Goal: Task Accomplishment & Management: Complete application form

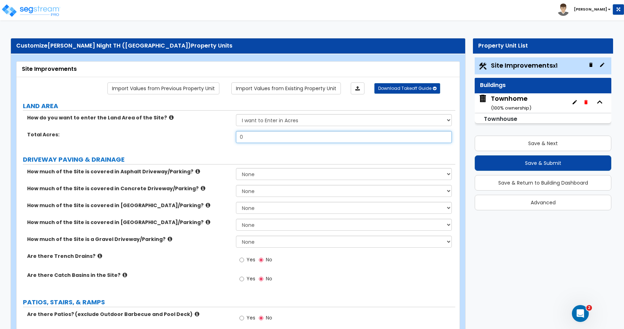
drag, startPoint x: 246, startPoint y: 137, endPoint x: 211, endPoint y: 132, distance: 35.2
click at [211, 132] on div "Total Acres: 0" at bounding box center [236, 139] width 439 height 17
type input "1,306"
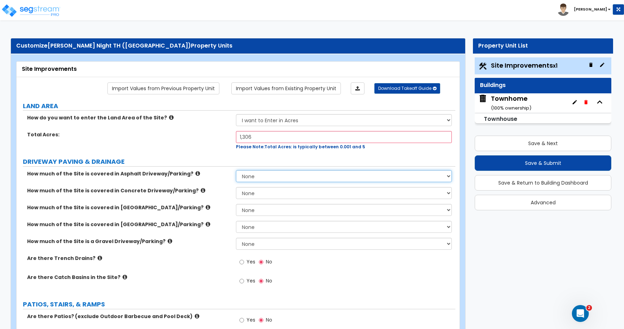
click at [254, 175] on select "None I want to Enter an Approximate Percentage I want to Enter the Square Foota…" at bounding box center [344, 176] width 216 height 12
click at [257, 193] on select "None I want to Enter an Approximate Percentage I want to Enter the Square Foota…" at bounding box center [344, 193] width 216 height 12
select select "2"
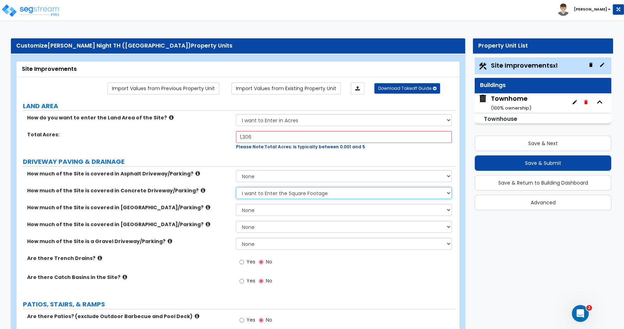
click at [236, 187] on select "None I want to Enter an Approximate Percentage I want to Enter the Square Foota…" at bounding box center [344, 193] width 216 height 12
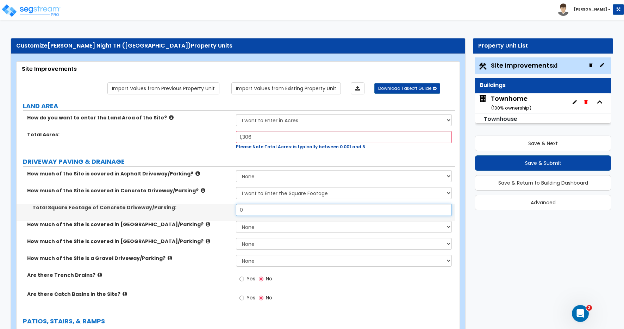
drag, startPoint x: 251, startPoint y: 210, endPoint x: 210, endPoint y: 210, distance: 40.9
click at [217, 210] on div "Total Square Footage of Concrete Driveway/Parking: 0" at bounding box center [236, 212] width 439 height 17
type input "120"
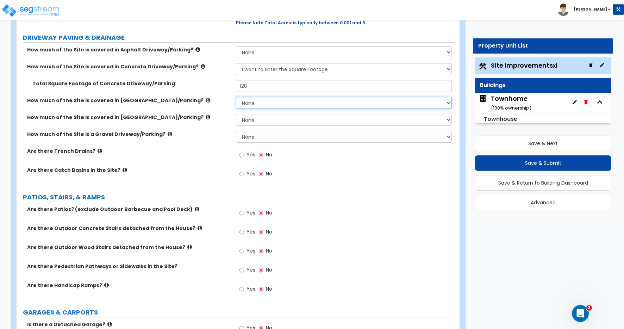
scroll to position [125, 0]
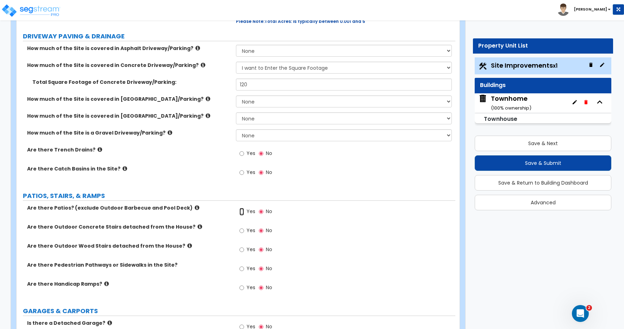
click at [241, 211] on input "Yes" at bounding box center [242, 212] width 5 height 8
radio input "true"
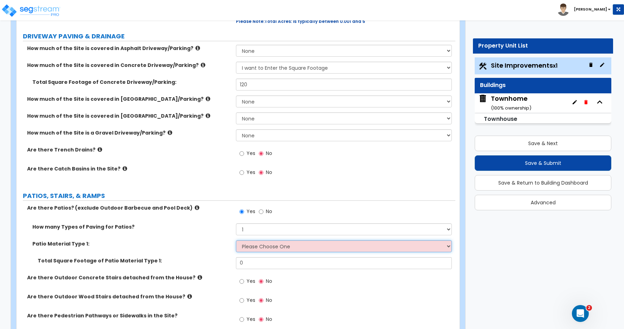
click at [252, 246] on select "Please Choose One Bare Concrete Stamped Concrete Brick Pavers Stone Pavers Tile…" at bounding box center [344, 246] width 216 height 12
select select "1"
click at [236, 240] on select "Please Choose One Bare Concrete Stamped Concrete Brick Pavers Stone Pavers Tile…" at bounding box center [344, 246] width 216 height 12
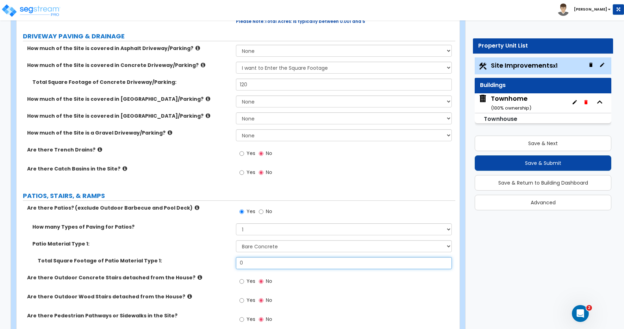
drag, startPoint x: 246, startPoint y: 265, endPoint x: 227, endPoint y: 261, distance: 20.2
click at [227, 261] on div "Total Square Footage of Patio Material Type 1: 0" at bounding box center [236, 265] width 439 height 17
type input "24"
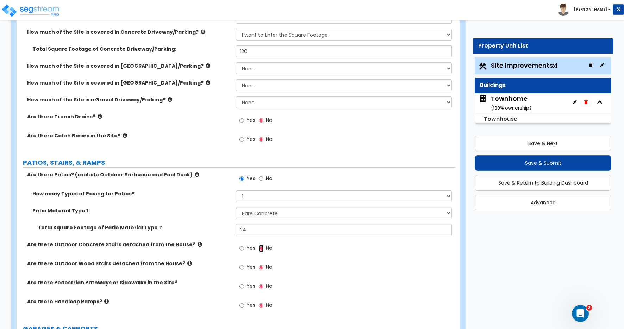
scroll to position [160, 0]
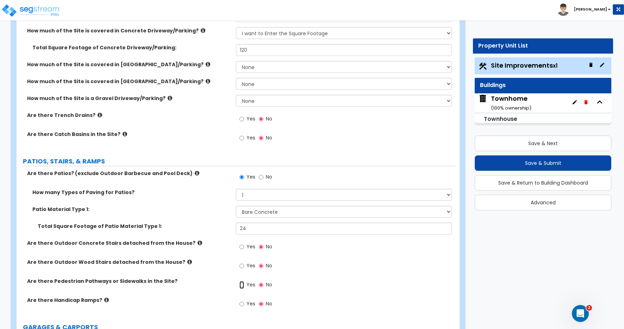
click at [242, 285] on input "Yes" at bounding box center [242, 285] width 5 height 8
radio input "true"
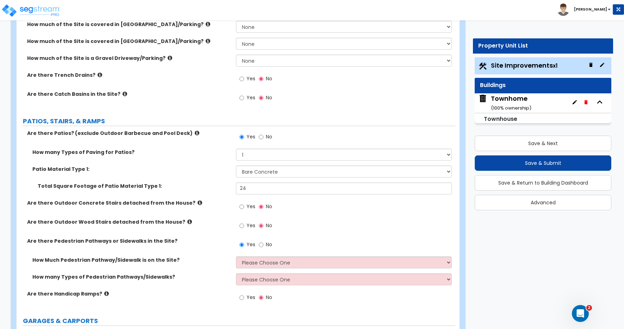
scroll to position [205, 0]
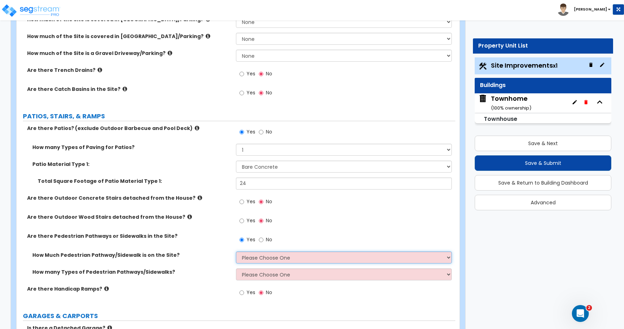
click at [249, 258] on select "Please Choose One I Don't Know, Please Estimate For Me Enter Linear Footage" at bounding box center [344, 258] width 216 height 12
select select "2"
click at [236, 252] on select "Please Choose One I Don't Know, Please Estimate For Me Enter Linear Footage" at bounding box center [344, 258] width 216 height 12
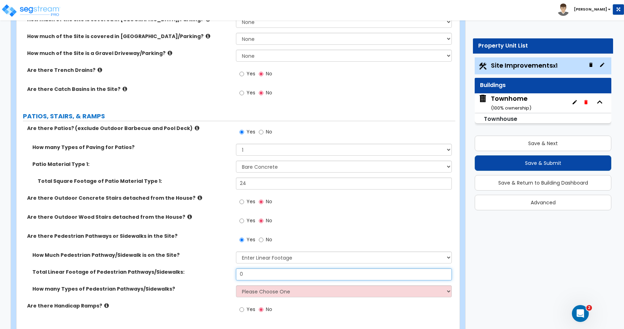
drag, startPoint x: 241, startPoint y: 272, endPoint x: 214, endPoint y: 259, distance: 29.5
click at [222, 266] on div "How Much Pedestrian Pathway/Sidewalk is on the Site? Please Choose One I Don't …" at bounding box center [236, 277] width 428 height 51
type input "20"
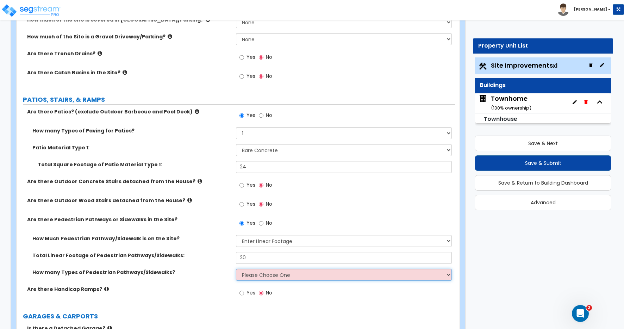
scroll to position [260, 0]
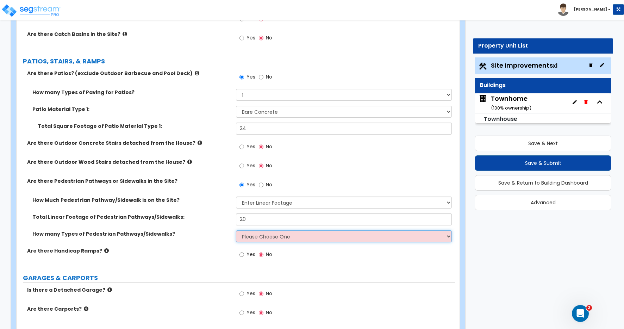
click at [252, 238] on select "Please Choose One 1 2 3" at bounding box center [344, 236] width 216 height 12
select select "1"
click at [236, 230] on select "Please Choose One 1 2 3" at bounding box center [344, 236] width 216 height 12
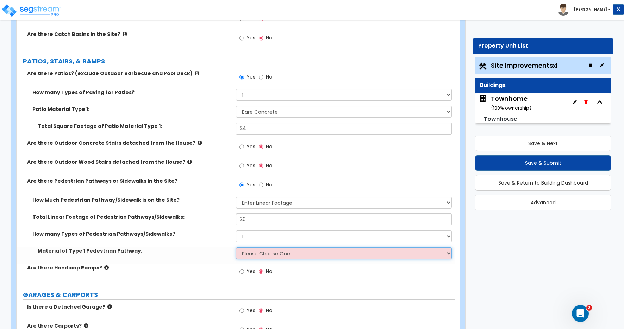
click at [252, 253] on select "Please Choose One Bare Concrete Stamped Concrete Brick Pavers Stone Pavers Wood…" at bounding box center [344, 253] width 216 height 12
select select "2"
click at [236, 247] on select "Please Choose One Bare Concrete Stamped Concrete Brick Pavers Stone Pavers Wood…" at bounding box center [344, 253] width 216 height 12
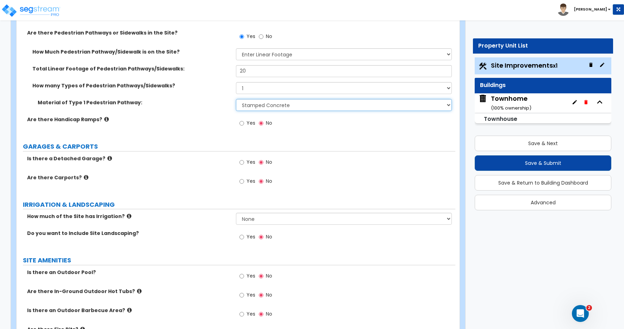
scroll to position [442, 0]
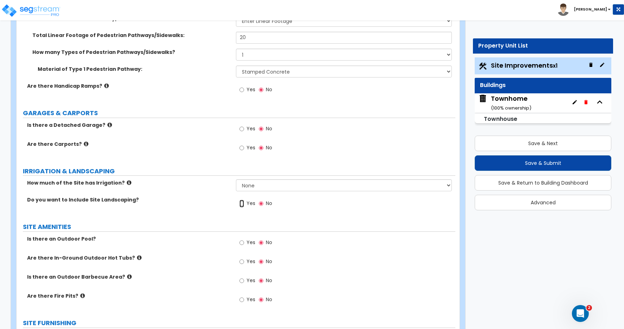
click at [241, 205] on input "Yes" at bounding box center [242, 204] width 5 height 8
radio input "true"
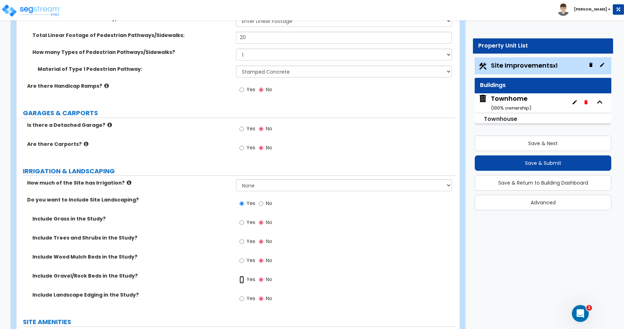
click at [242, 279] on input "Yes" at bounding box center [242, 280] width 5 height 8
radio input "true"
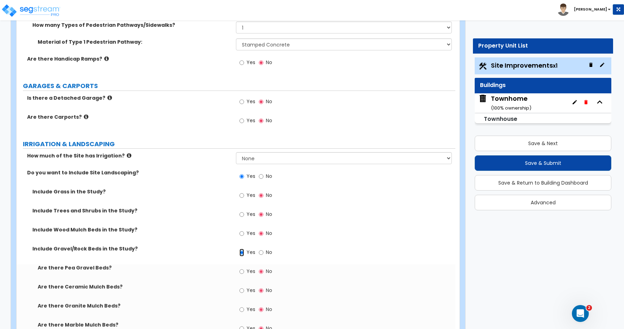
scroll to position [496, 0]
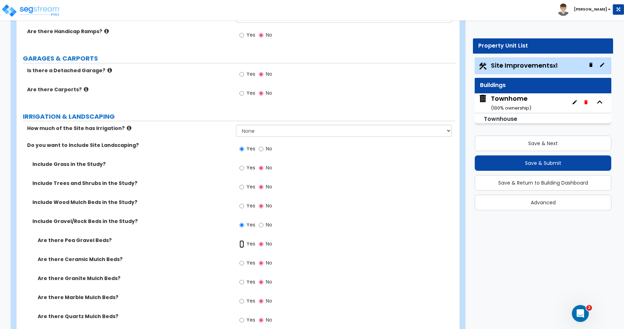
click at [243, 244] on input "Yes" at bounding box center [242, 244] width 5 height 8
radio input "true"
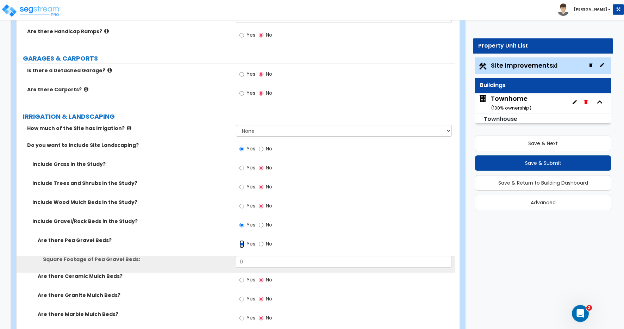
scroll to position [551, 0]
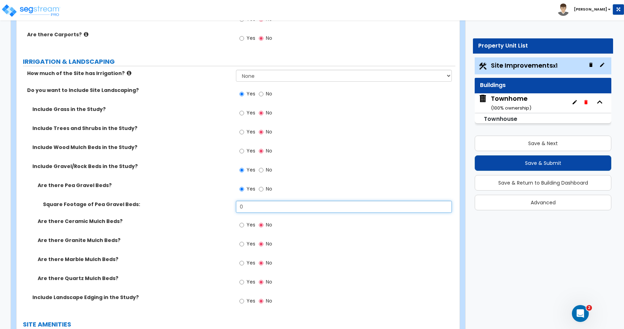
drag, startPoint x: 247, startPoint y: 205, endPoint x: 182, endPoint y: 203, distance: 64.9
click at [187, 203] on div "Square Footage of Pea Gravel Beds: 0" at bounding box center [236, 209] width 439 height 17
type input "50"
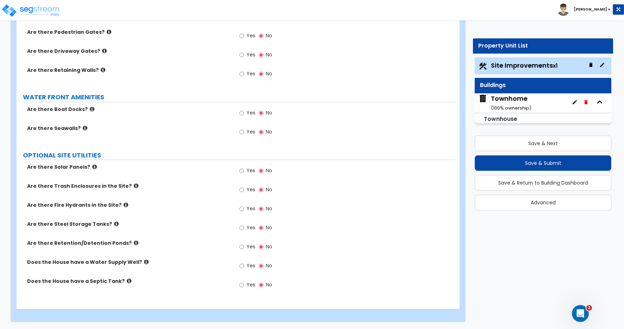
scroll to position [1144, 0]
click at [546, 146] on button "Save & Next" at bounding box center [543, 144] width 137 height 16
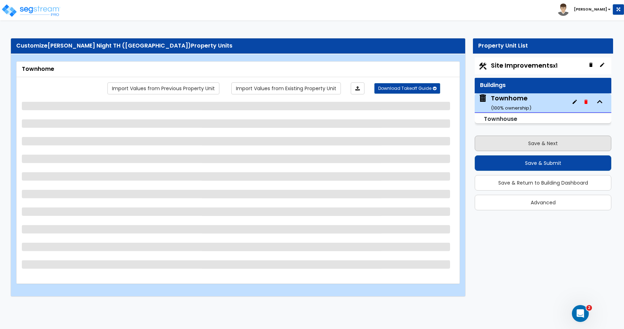
scroll to position [0, 0]
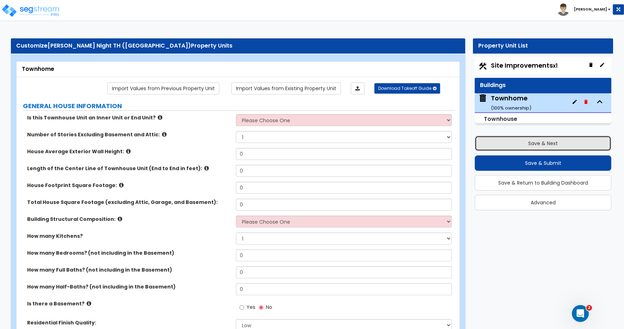
click at [544, 143] on button "Save & Next" at bounding box center [543, 144] width 137 height 16
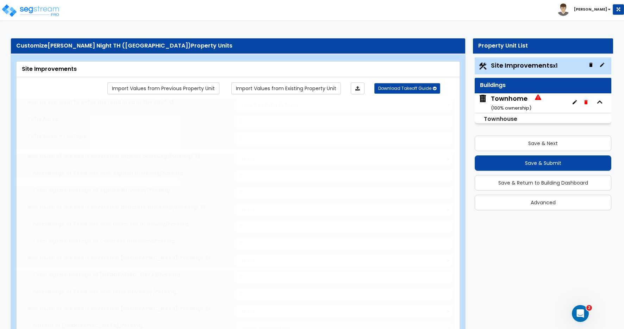
type input "1306"
select select "2"
type input "120"
radio input "true"
select select "1"
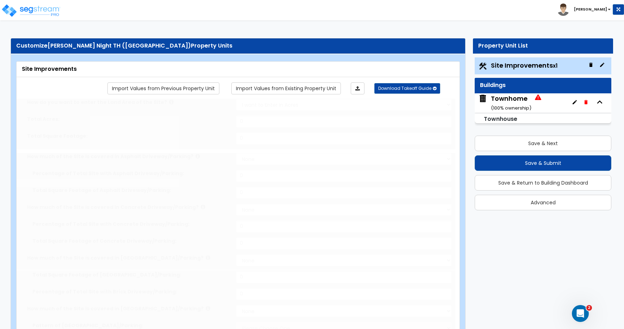
type input "24"
radio input "true"
select select "2"
type input "20"
select select "1"
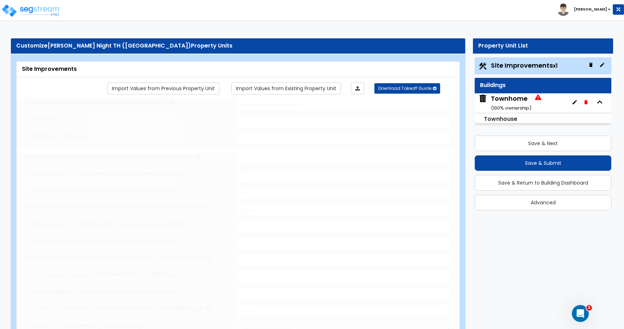
select select "2"
radio input "true"
type input "50"
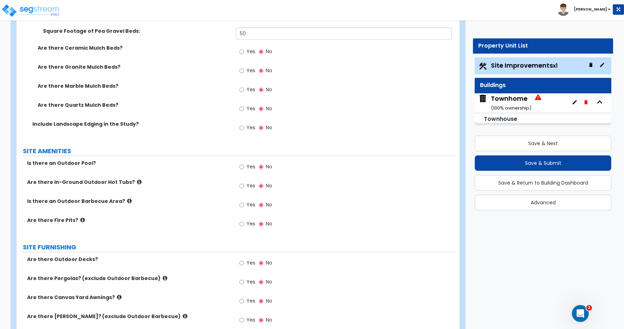
scroll to position [749, 0]
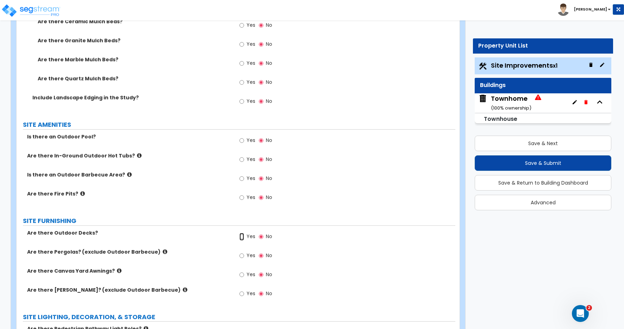
click at [242, 237] on input "Yes" at bounding box center [242, 237] width 5 height 8
radio input "true"
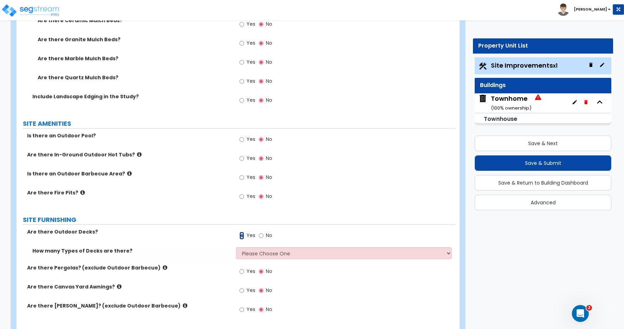
scroll to position [751, 0]
click at [254, 248] on select "Please Choose One 1 2 3 4" at bounding box center [344, 253] width 216 height 12
select select "1"
click at [236, 247] on select "Please Choose One 1 2 3 4" at bounding box center [344, 253] width 216 height 12
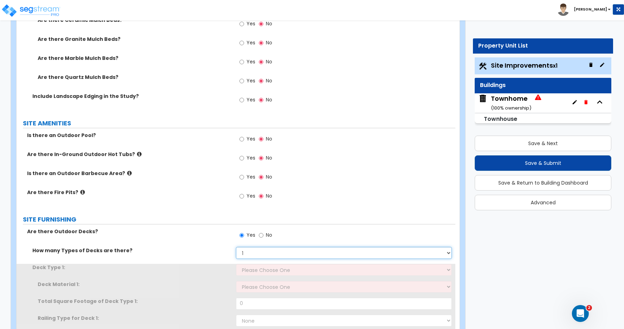
scroll to position [798, 0]
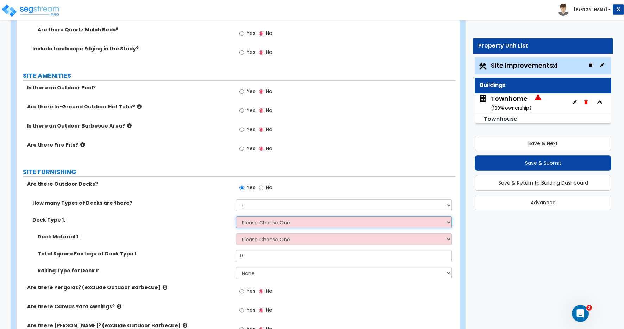
click at [263, 223] on select "Please Choose One Attached to Structure Detached from Structure" at bounding box center [344, 222] width 216 height 12
select select "1"
click at [236, 216] on select "Please Choose One Attached to Structure Detached from Structure" at bounding box center [344, 222] width 216 height 12
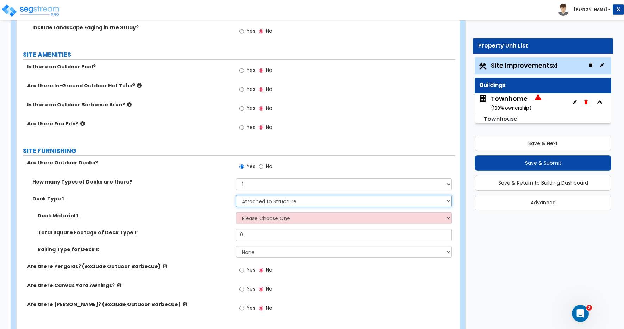
scroll to position [835, 0]
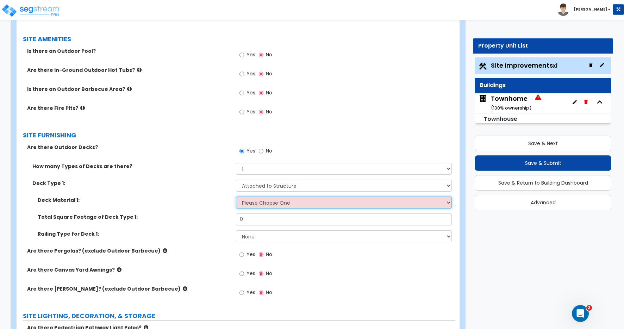
click at [263, 203] on select "Please Choose One Wood Plastic/PVC" at bounding box center [344, 203] width 216 height 12
select select "2"
click at [236, 197] on select "Please Choose One Wood Plastic/PVC" at bounding box center [344, 203] width 216 height 12
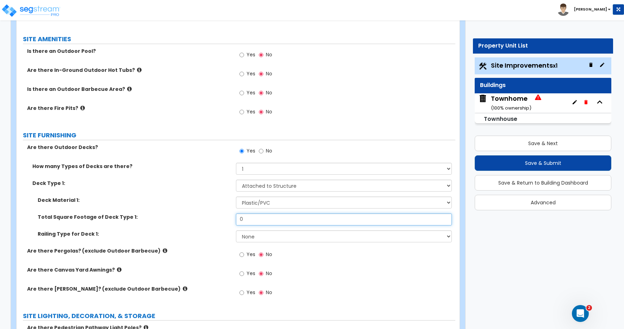
drag, startPoint x: 253, startPoint y: 218, endPoint x: 212, endPoint y: 214, distance: 40.7
click at [212, 214] on div "Total Square Footage of Deck Type 1: 0" at bounding box center [236, 222] width 439 height 17
type input "80"
click at [249, 236] on select "None Wood Plastic" at bounding box center [344, 236] width 216 height 12
select select "2"
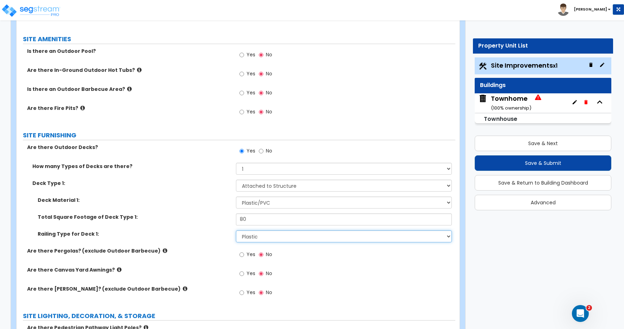
click at [236, 230] on select "None Wood Plastic" at bounding box center [344, 236] width 216 height 12
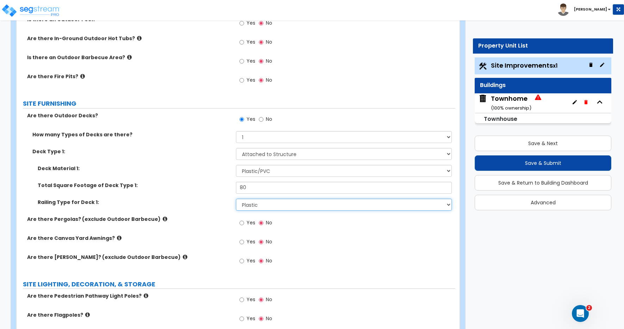
scroll to position [869, 0]
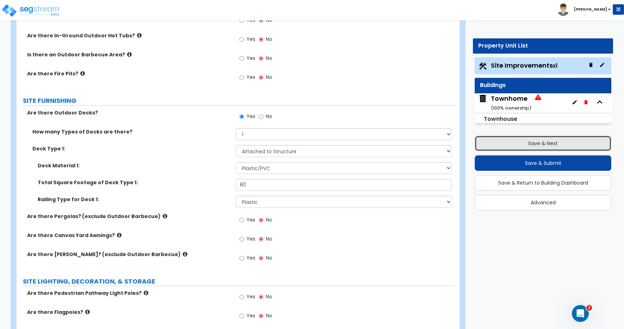
click at [547, 139] on button "Save & Next" at bounding box center [543, 144] width 137 height 16
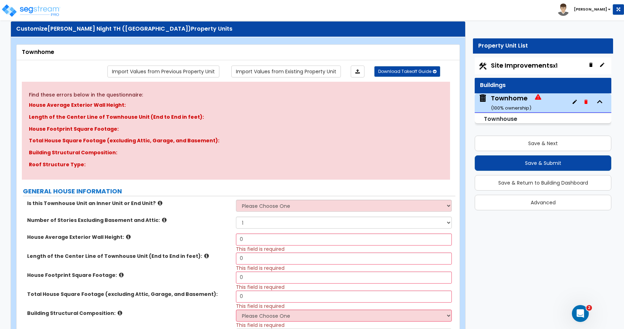
scroll to position [112, 0]
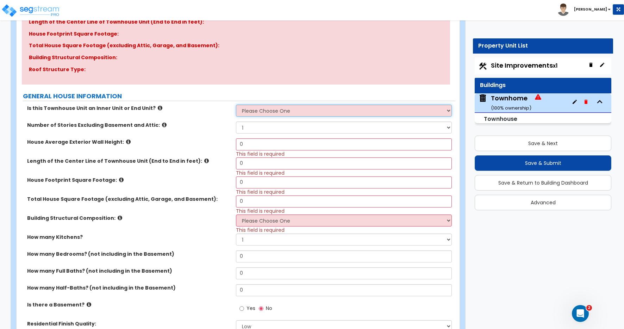
click at [268, 110] on select "Please Choose One Inner Unit End Unit" at bounding box center [344, 111] width 216 height 12
select select "1"
click at [236, 105] on select "Please Choose One Inner Unit End Unit" at bounding box center [344, 111] width 216 height 12
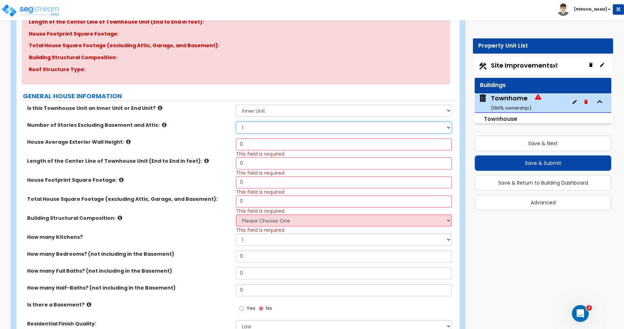
click at [252, 126] on select "1 2 3 4 5" at bounding box center [344, 128] width 216 height 12
select select "2"
click at [236, 122] on select "1 2 3 4 5" at bounding box center [344, 128] width 216 height 12
drag, startPoint x: 238, startPoint y: 144, endPoint x: 214, endPoint y: 143, distance: 24.3
click at [214, 143] on div "House Average Exterior Wall Height: 0 This field is required" at bounding box center [236, 147] width 439 height 19
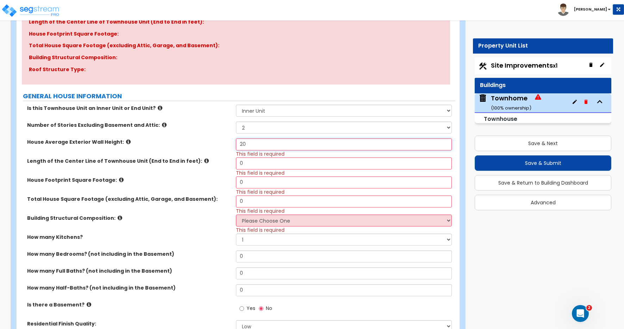
type input "20"
drag, startPoint x: 231, startPoint y: 160, endPoint x: 222, endPoint y: 158, distance: 9.5
click at [224, 160] on div "Length of the Center Line of Townhouse Unit (End to End in feet): 0 This field …" at bounding box center [236, 167] width 439 height 19
type input "85"
drag, startPoint x: 243, startPoint y: 203, endPoint x: 224, endPoint y: 198, distance: 19.6
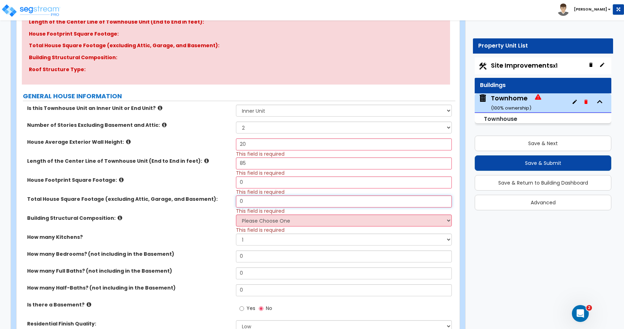
click at [224, 198] on div "Total House Square Footage (excluding Attic, Garage, and Basement): 0 This fiel…" at bounding box center [236, 205] width 439 height 19
type input "1,293"
click at [264, 220] on select "Please Choose One Reinforced Concrete Structural Steel Brick Masonry CMU Masonr…" at bounding box center [344, 221] width 216 height 12
select select "7"
click at [236, 215] on select "Please Choose One Reinforced Concrete Structural Steel Brick Masonry CMU Masonr…" at bounding box center [344, 221] width 216 height 12
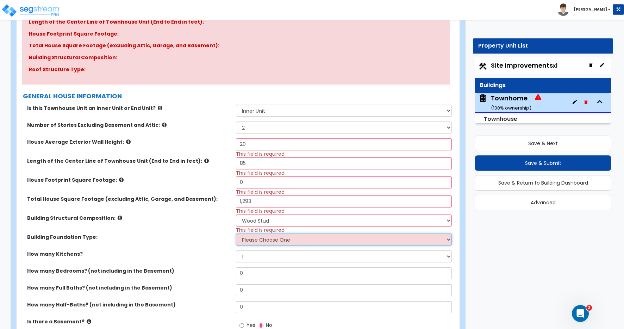
click at [253, 242] on select "Please Choose One Spread Ftg, Col, & Beam FDN Slab on Grade" at bounding box center [344, 240] width 216 height 12
click at [236, 234] on select "Please Choose One Spread Ftg, Col, & Beam FDN Slab on Grade" at bounding box center [344, 240] width 216 height 12
click at [270, 239] on select "Please Choose One Spread Ftg, Col, & Beam FDN Slab on Grade" at bounding box center [344, 240] width 216 height 12
select select "1"
click at [236, 234] on select "Please Choose One Spread Ftg, Col, & Beam FDN Slab on Grade" at bounding box center [344, 240] width 216 height 12
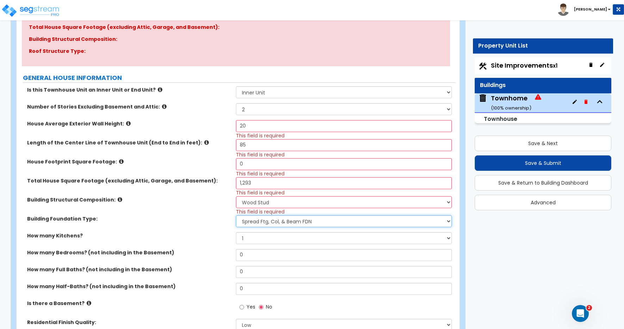
scroll to position [146, 0]
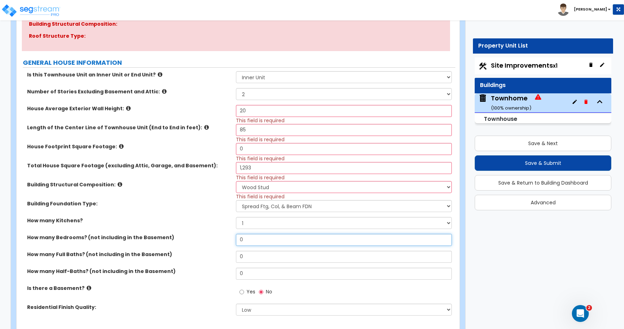
drag, startPoint x: 246, startPoint y: 240, endPoint x: 227, endPoint y: 235, distance: 19.2
click at [228, 235] on div "How many Bedrooms? (not including in the Basement) 0" at bounding box center [236, 242] width 439 height 17
type input "3"
drag, startPoint x: 254, startPoint y: 258, endPoint x: 231, endPoint y: 253, distance: 23.8
click at [231, 253] on div "How many Full Baths? (not including in the Basement) 0" at bounding box center [236, 259] width 439 height 17
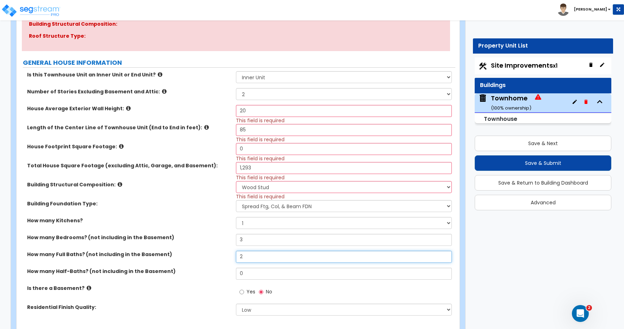
type input "2"
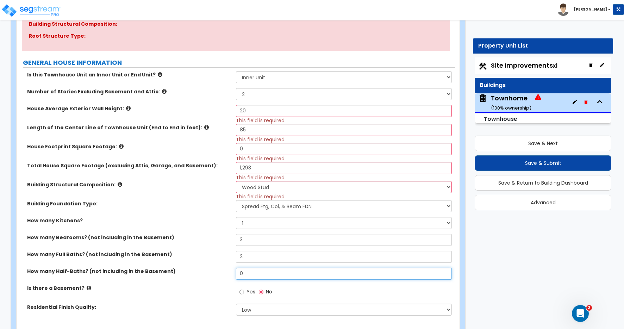
drag, startPoint x: 247, startPoint y: 279, endPoint x: 229, endPoint y: 276, distance: 18.6
click at [229, 276] on div "How many Half-Baths? (not including in the Basement) 0" at bounding box center [236, 276] width 439 height 17
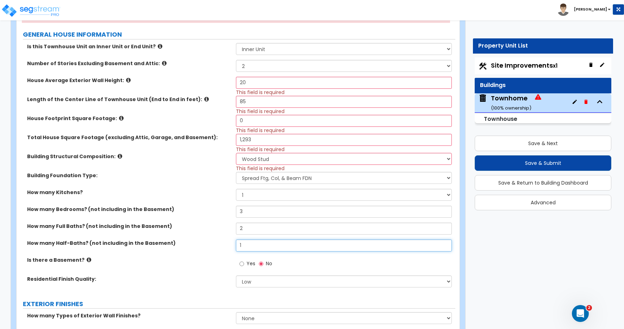
scroll to position [200, 0]
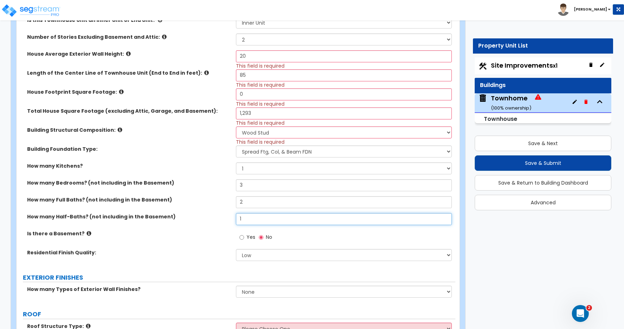
type input "1"
click at [241, 237] on input "Yes" at bounding box center [242, 238] width 5 height 8
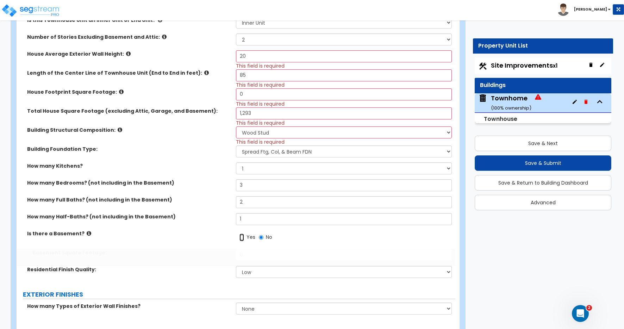
radio input "true"
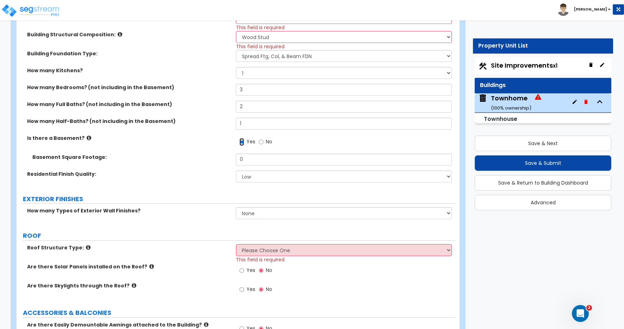
scroll to position [323, 0]
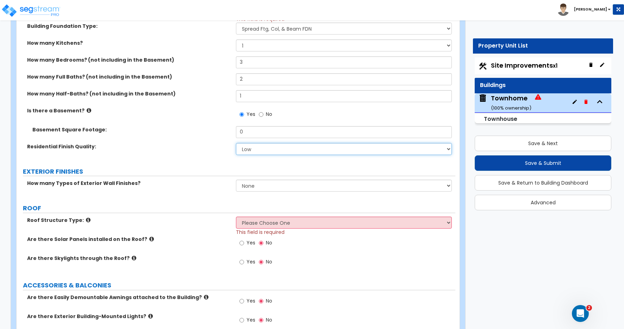
click at [253, 150] on select "Low Average High" at bounding box center [344, 149] width 216 height 12
select select "1"
click at [236, 143] on select "Low Average High" at bounding box center [344, 149] width 216 height 12
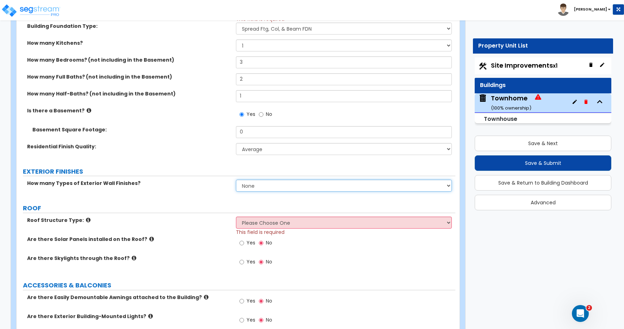
click at [252, 186] on select "None 1 2 3" at bounding box center [344, 186] width 216 height 12
select select "2"
click at [236, 180] on select "None 1 2 3" at bounding box center [344, 186] width 216 height 12
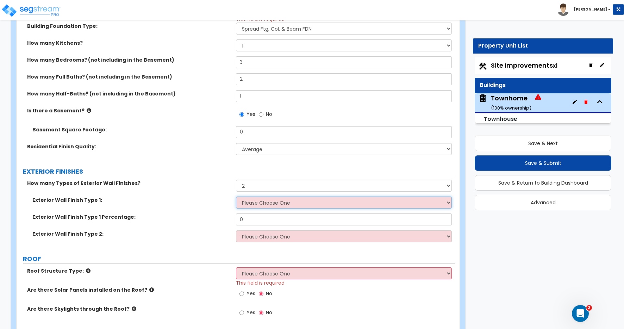
click at [256, 205] on select "Please Choose One No Finish/Shared Wall No Wall Brick Veneer Stone Veneer Wood …" at bounding box center [344, 203] width 216 height 12
select select "5"
click at [236, 197] on select "Please Choose One No Finish/Shared Wall No Wall Brick Veneer Stone Veneer Wood …" at bounding box center [344, 203] width 216 height 12
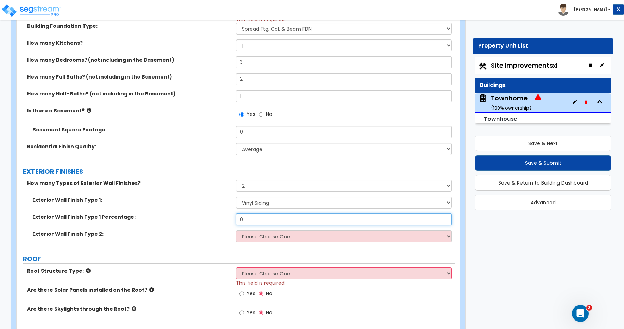
drag, startPoint x: 246, startPoint y: 219, endPoint x: 214, endPoint y: 215, distance: 31.9
click at [214, 215] on div "Exterior Wall Finish Type 1 Percentage: 0" at bounding box center [236, 222] width 439 height 17
type input "80"
click at [255, 240] on select "Please Choose One No Finish/Shared Wall No Wall Brick Veneer Stone Veneer Wood …" at bounding box center [344, 236] width 216 height 12
select select "3"
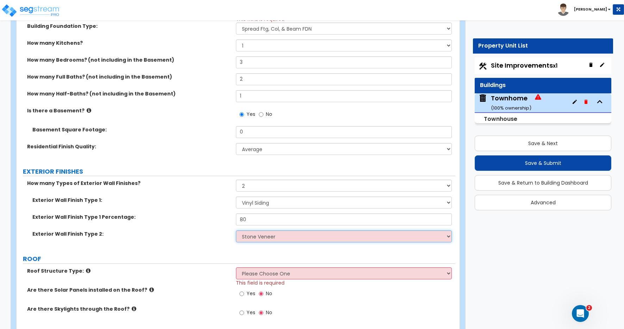
click at [236, 230] on select "Please Choose One No Finish/Shared Wall No Wall Brick Veneer Stone Veneer Wood …" at bounding box center [344, 236] width 216 height 12
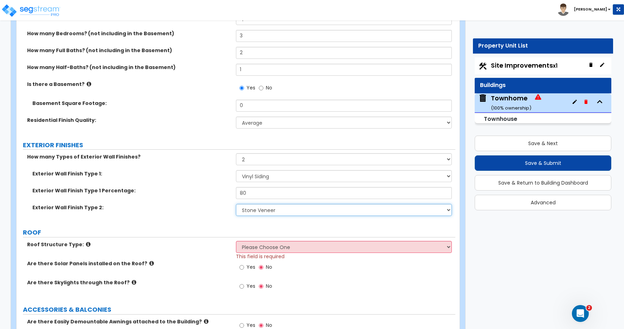
scroll to position [378, 0]
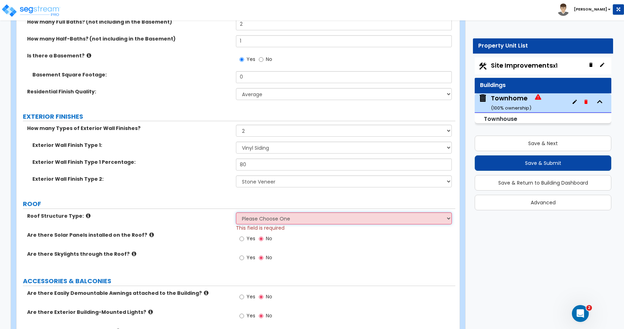
click at [248, 218] on select "Please Choose One Gable Roof Flat Roof Hybrid Gable & Flat Roof" at bounding box center [344, 218] width 216 height 12
select select "1"
click at [236, 212] on select "Please Choose One Gable Roof Flat Roof Hybrid Gable & Flat Roof" at bounding box center [344, 218] width 216 height 12
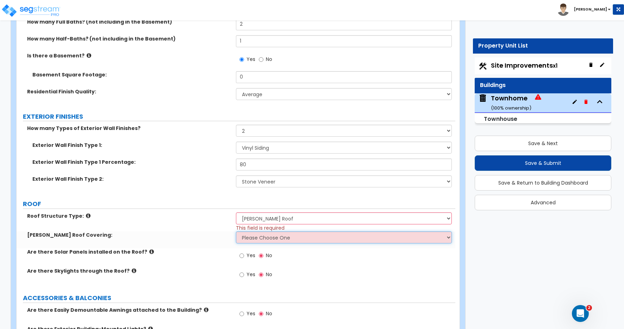
click at [251, 238] on select "Please Choose One Asphalt Shingle Clay Tile Wood Shingle Metal Shingle Standing…" at bounding box center [344, 238] width 216 height 12
select select "1"
click at [236, 232] on select "Please Choose One Asphalt Shingle Clay Tile Wood Shingle Metal Shingle Standing…" at bounding box center [344, 238] width 216 height 12
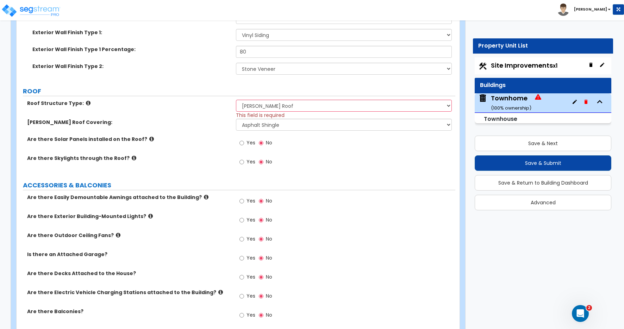
scroll to position [510, 0]
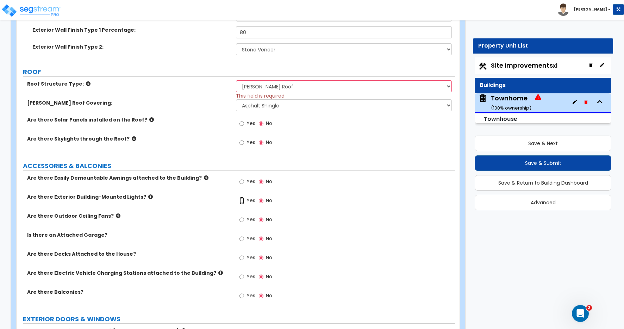
click at [241, 202] on input "Yes" at bounding box center [242, 201] width 5 height 8
radio input "true"
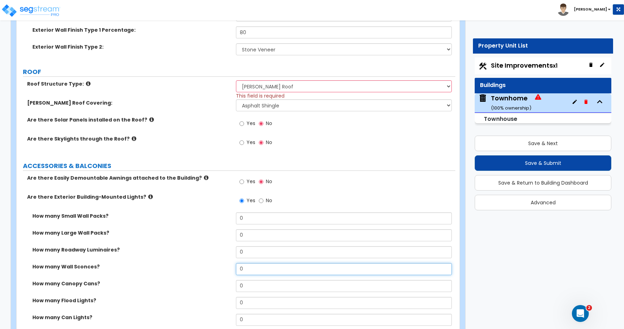
drag, startPoint x: 239, startPoint y: 270, endPoint x: 233, endPoint y: 271, distance: 6.4
click at [234, 271] on div "How many Wall Sconces? 0" at bounding box center [236, 271] width 439 height 17
type input "2"
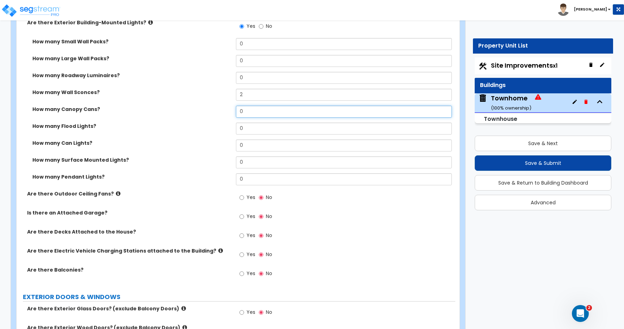
scroll to position [691, 0]
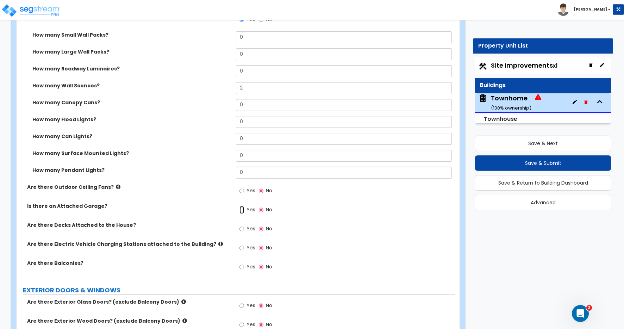
click at [242, 210] on input "Yes" at bounding box center [242, 210] width 5 height 8
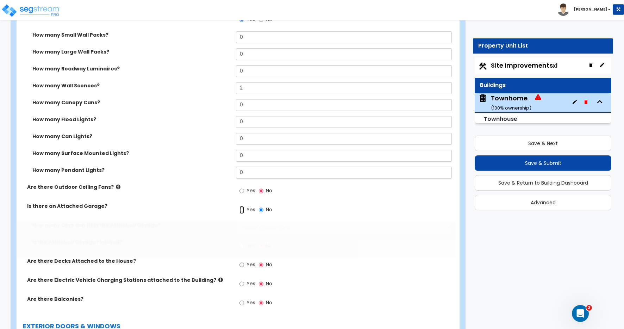
radio input "true"
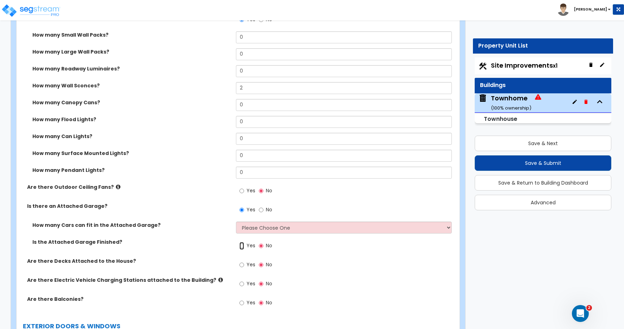
click at [242, 245] on input "Yes" at bounding box center [242, 246] width 5 height 8
radio input "true"
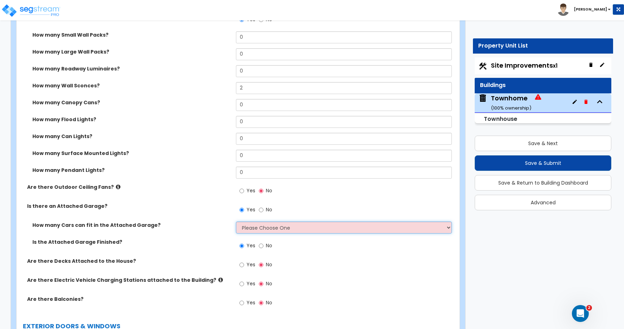
click at [247, 225] on select "Please Choose One 1 2 3 4 5" at bounding box center [344, 228] width 216 height 12
select select "2"
click at [236, 222] on select "Please Choose One 1 2 3 4 5" at bounding box center [344, 228] width 216 height 12
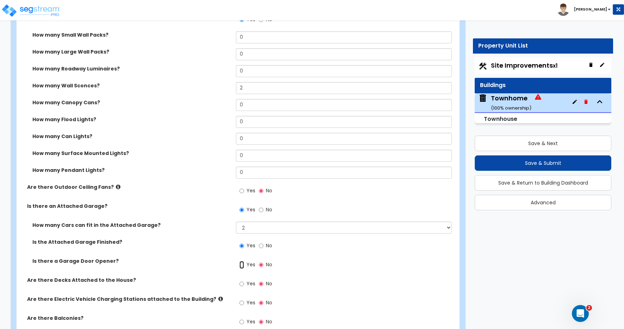
click at [241, 265] on input "Yes" at bounding box center [242, 265] width 5 height 8
radio input "true"
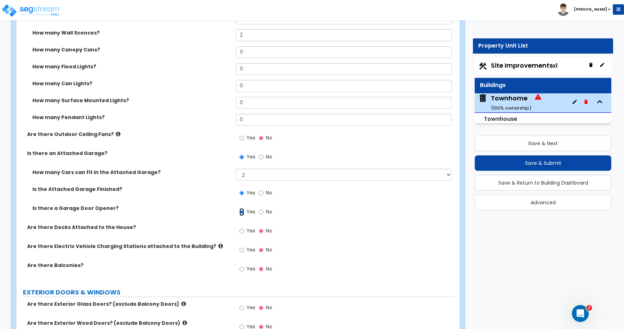
scroll to position [755, 0]
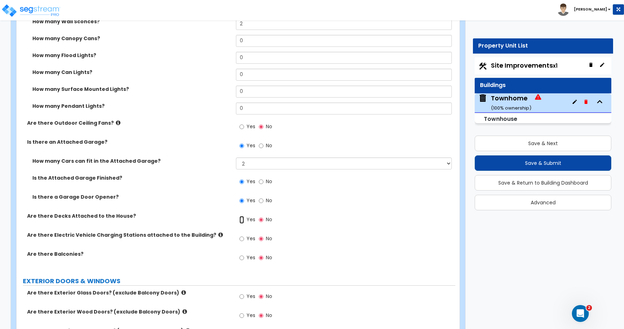
click at [242, 221] on input "Yes" at bounding box center [242, 220] width 5 height 8
radio input "true"
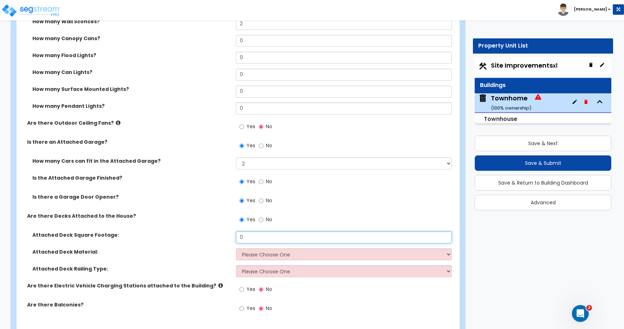
drag, startPoint x: 245, startPoint y: 237, endPoint x: 231, endPoint y: 234, distance: 14.5
click at [231, 234] on div "Attached Deck Square Footage: 0" at bounding box center [236, 240] width 439 height 17
type input "80"
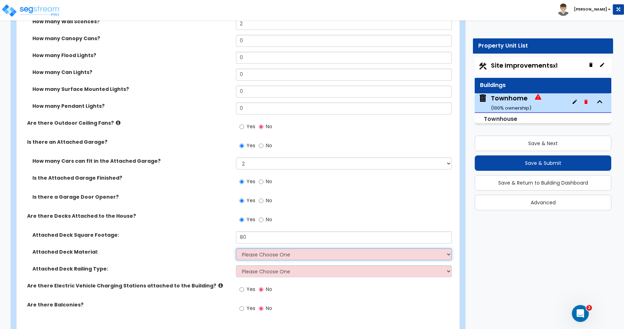
click at [257, 254] on select "Please Choose One Wood Plastic/PVC" at bounding box center [344, 254] width 216 height 12
select select "2"
click at [236, 248] on select "Please Choose One Wood Plastic/PVC" at bounding box center [344, 254] width 216 height 12
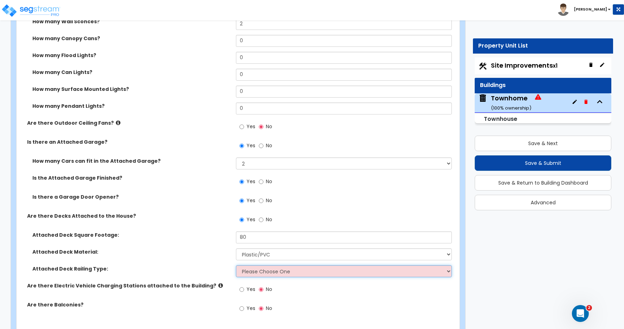
click at [251, 273] on select "Please Choose One Wood Plastic" at bounding box center [344, 271] width 216 height 12
select select "2"
click at [236, 265] on select "Please Choose One Wood Plastic" at bounding box center [344, 271] width 216 height 12
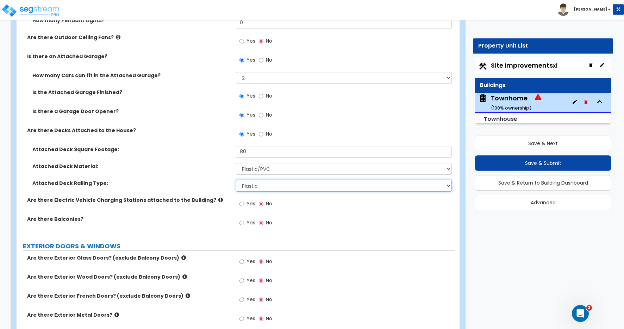
scroll to position [894, 0]
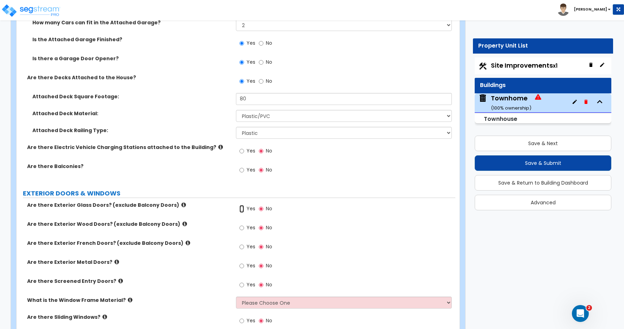
click at [242, 209] on input "Yes" at bounding box center [242, 209] width 5 height 8
radio input "true"
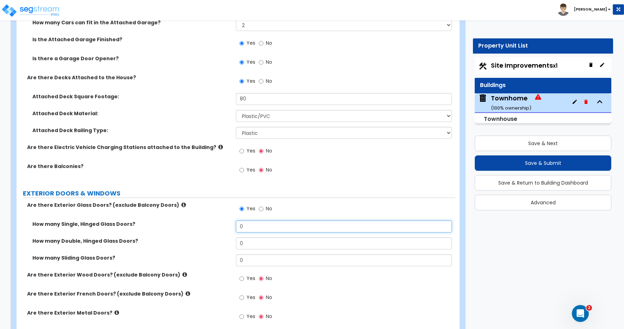
drag, startPoint x: 248, startPoint y: 227, endPoint x: 218, endPoint y: 224, distance: 30.1
click at [218, 224] on div "How many Single, Hinged Glass Doors? 0" at bounding box center [236, 229] width 439 height 17
type input "1"
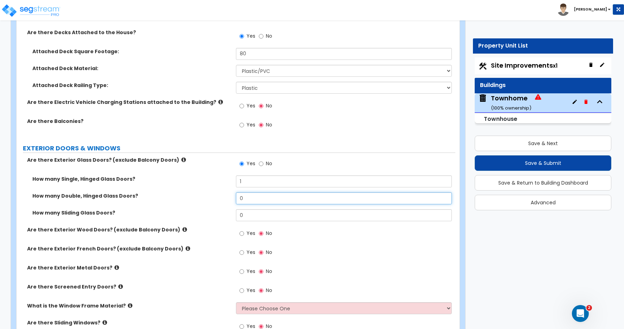
scroll to position [940, 0]
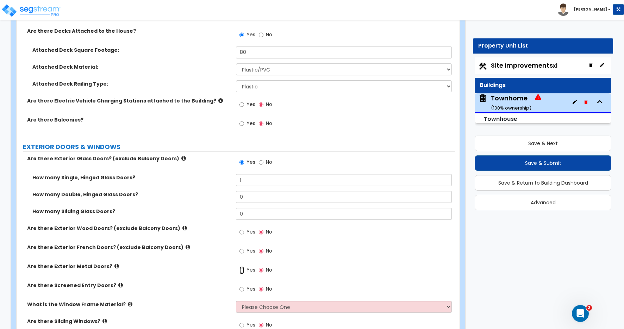
click at [241, 270] on input "Yes" at bounding box center [242, 270] width 5 height 8
radio input "true"
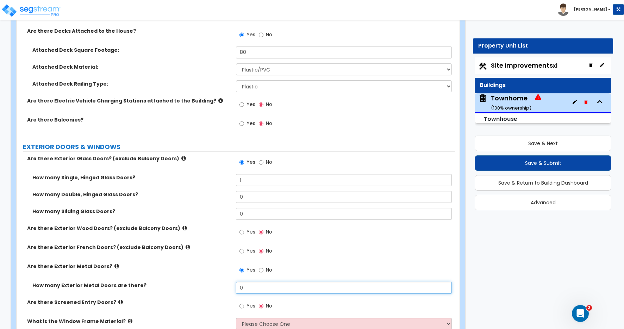
drag, startPoint x: 246, startPoint y: 287, endPoint x: 217, endPoint y: 280, distance: 29.8
click at [222, 282] on div "How many Exterior Metal Doors are there? 0" at bounding box center [236, 290] width 439 height 17
type input "1"
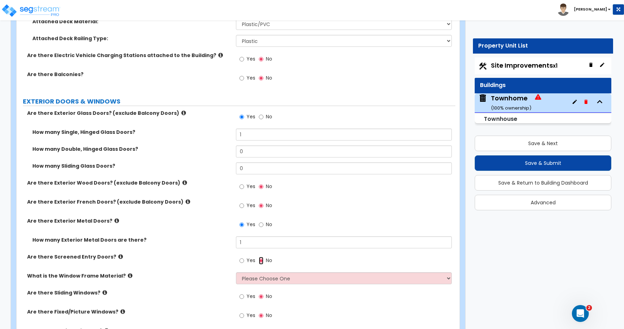
scroll to position [1016, 0]
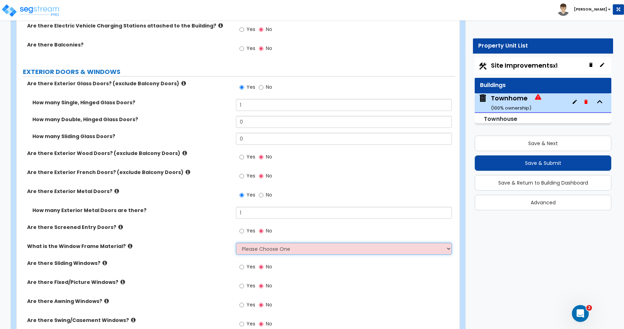
click at [247, 251] on select "Please Choose One Vinyl Aluminum Wood" at bounding box center [344, 249] width 216 height 12
select select "1"
click at [236, 243] on select "Please Choose One Vinyl Aluminum Wood" at bounding box center [344, 249] width 216 height 12
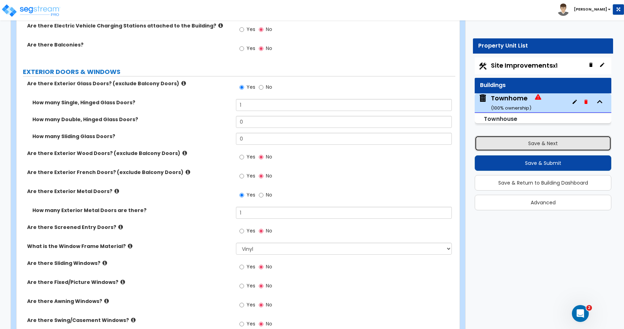
click at [522, 141] on button "Save & Next" at bounding box center [543, 144] width 137 height 16
select select "2"
select select "1"
select select "2"
select select "1"
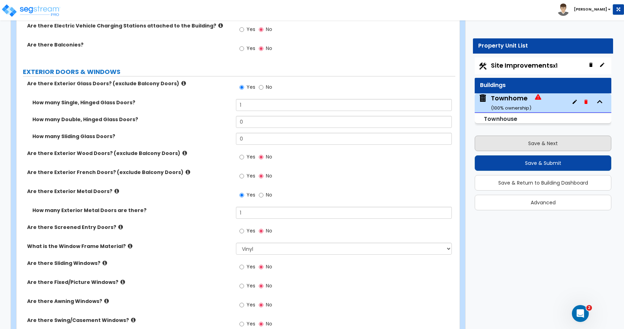
select select "2"
select select "1"
select select "2"
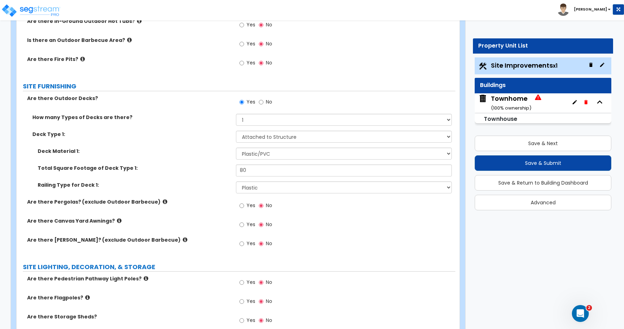
scroll to position [884, 0]
click at [263, 100] on label "No" at bounding box center [265, 102] width 13 height 12
click at [263, 100] on input "No" at bounding box center [261, 102] width 5 height 8
radio input "false"
radio input "true"
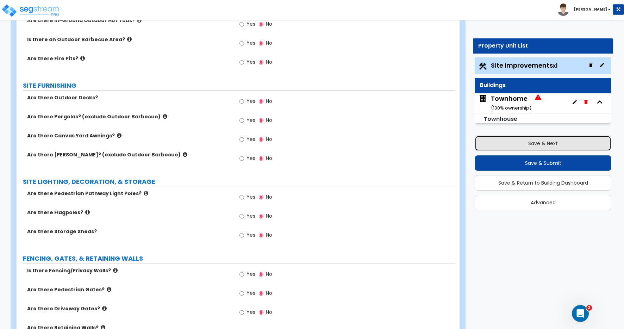
click at [538, 140] on button "Save & Next" at bounding box center [543, 144] width 137 height 16
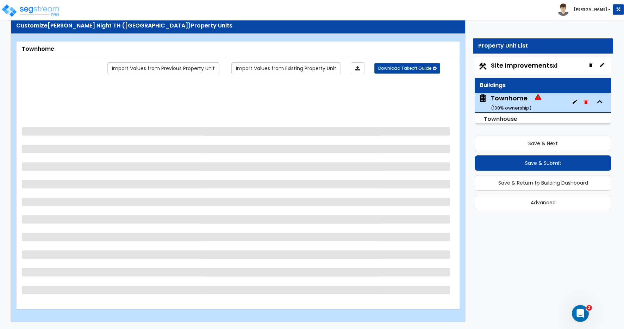
scroll to position [0, 0]
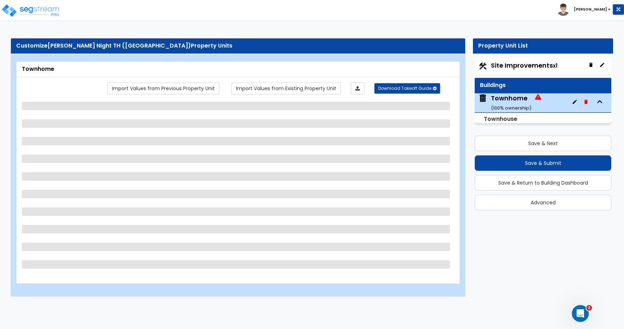
select select "1"
select select "2"
select select "7"
select select "1"
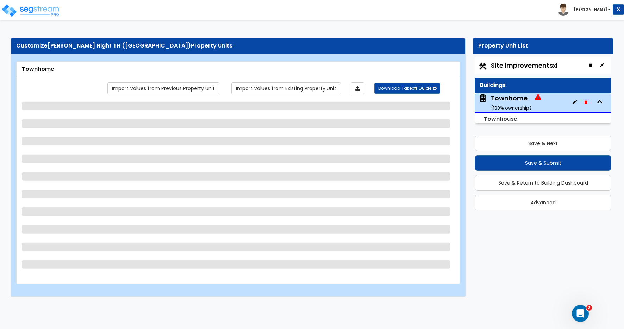
select select "2"
select select "5"
select select "3"
select select "1"
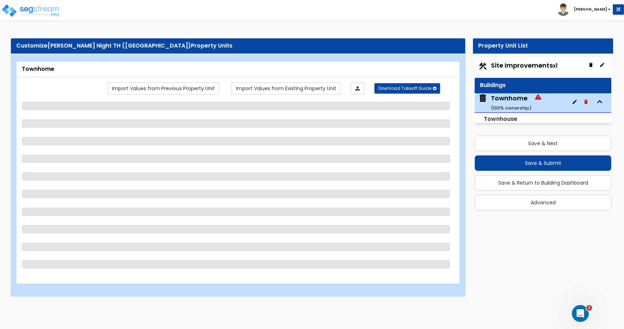
select select "2"
select select "1"
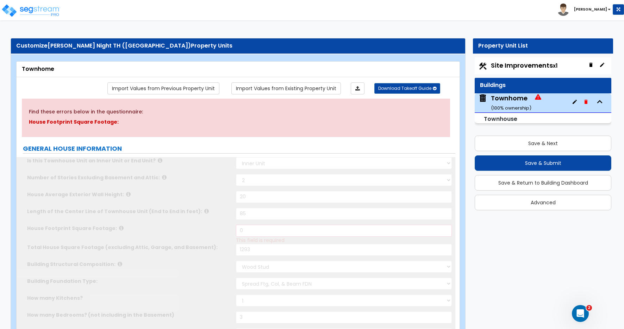
type input "2"
radio input "true"
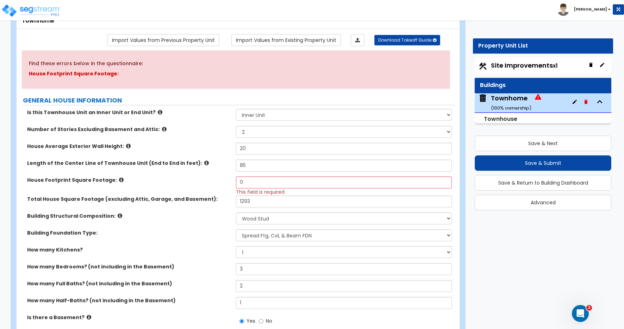
scroll to position [49, 0]
drag, startPoint x: 246, startPoint y: 182, endPoint x: 206, endPoint y: 176, distance: 39.9
click at [207, 177] on div "House Footprint Square Footage: 0 This field is required" at bounding box center [236, 185] width 439 height 19
type input "1,293"
click at [211, 212] on label "Building Structural Composition:" at bounding box center [129, 215] width 204 height 7
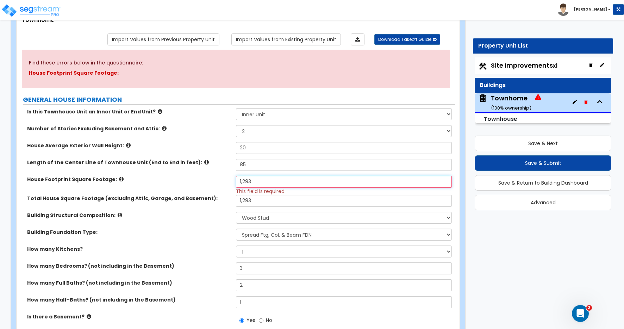
drag, startPoint x: 254, startPoint y: 181, endPoint x: 234, endPoint y: 180, distance: 19.4
click at [235, 180] on div "House Footprint Square Footage: 1,293 This field is required" at bounding box center [236, 185] width 439 height 19
click at [253, 200] on input "1,293" at bounding box center [344, 201] width 216 height 12
drag, startPoint x: 252, startPoint y: 200, endPoint x: 222, endPoint y: 195, distance: 30.4
click at [222, 195] on div "Total House Square Footage (excluding Attic, Garage, and Basement): 1,293" at bounding box center [236, 203] width 439 height 17
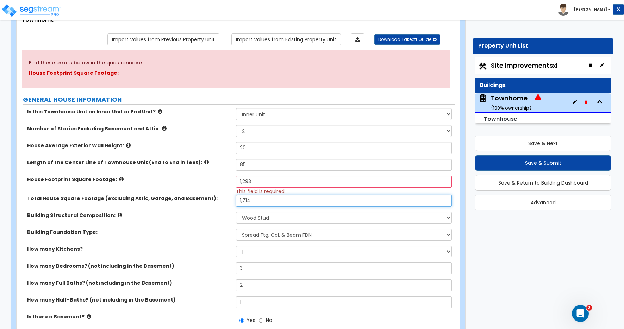
type input "1,714"
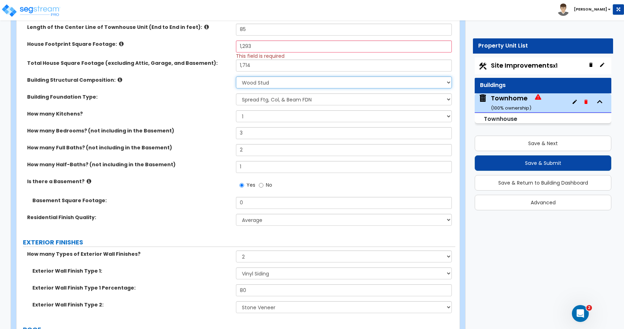
scroll to position [183, 0]
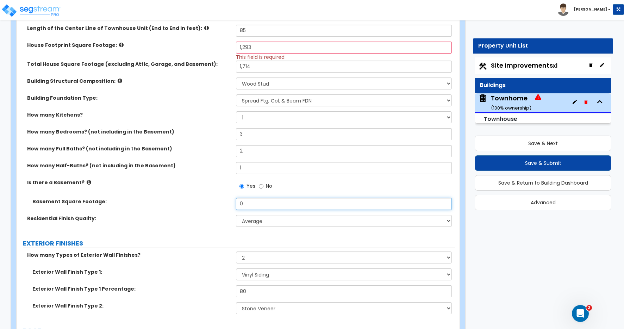
click at [251, 204] on input "0" at bounding box center [344, 204] width 216 height 12
drag, startPoint x: 241, startPoint y: 204, endPoint x: 224, endPoint y: 202, distance: 17.1
click at [226, 202] on div "Basement Square Footage: 0" at bounding box center [236, 206] width 439 height 17
type input "421"
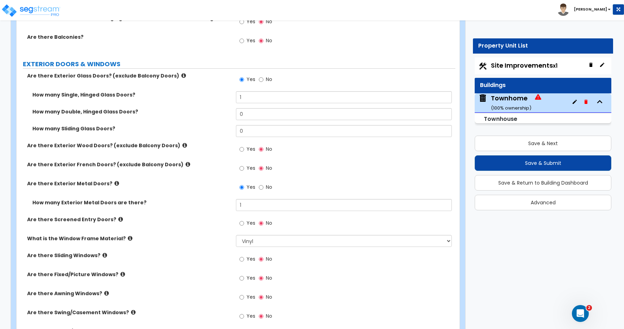
scroll to position [1072, 0]
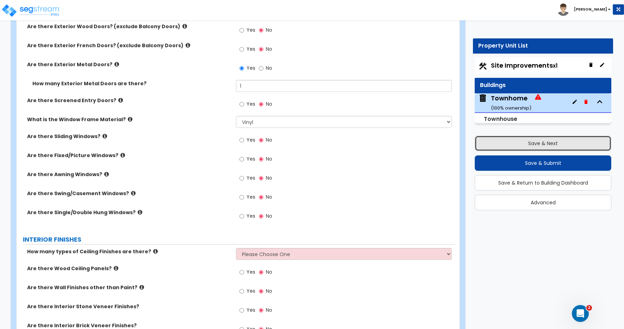
click at [534, 143] on button "Save & Next" at bounding box center [543, 144] width 137 height 16
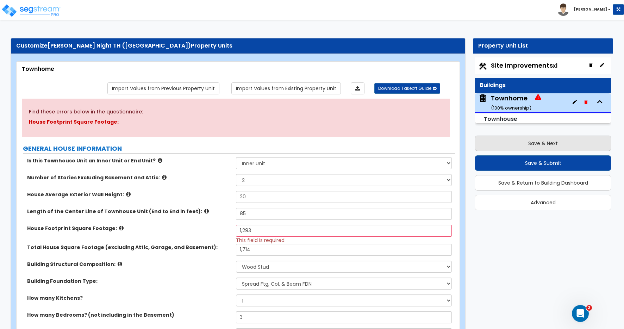
select select "2"
select select "1"
select select "2"
select select "1"
select select "2"
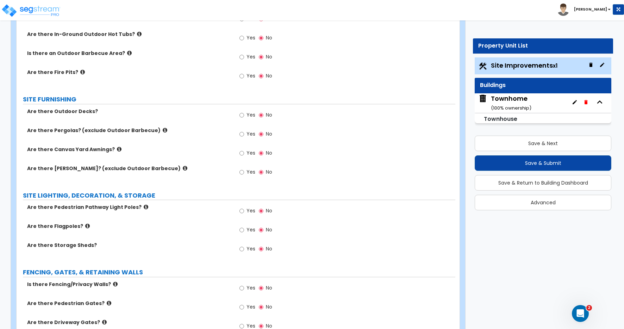
scroll to position [981, 0]
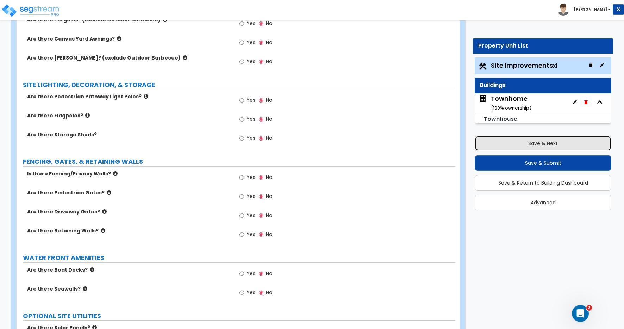
click at [530, 148] on button "Save & Next" at bounding box center [543, 144] width 137 height 16
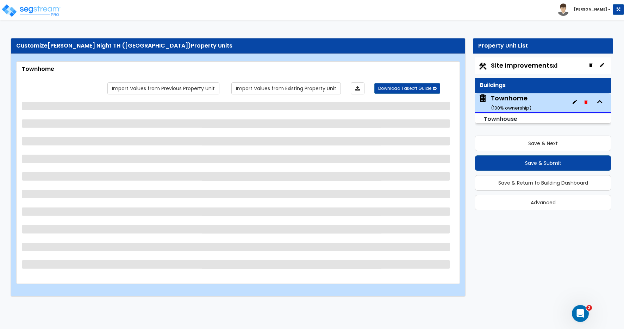
select select "1"
select select "2"
select select "7"
select select "1"
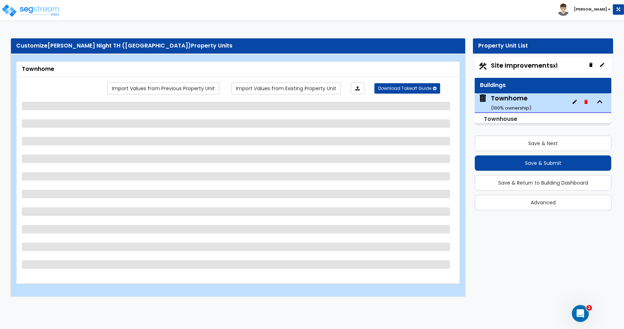
select select "2"
select select "5"
select select "3"
select select "1"
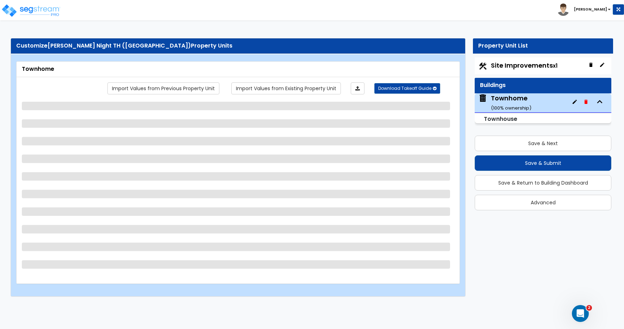
select select "2"
select select "1"
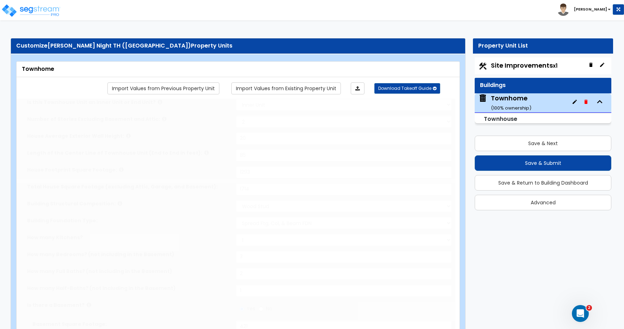
type input "2"
radio input "true"
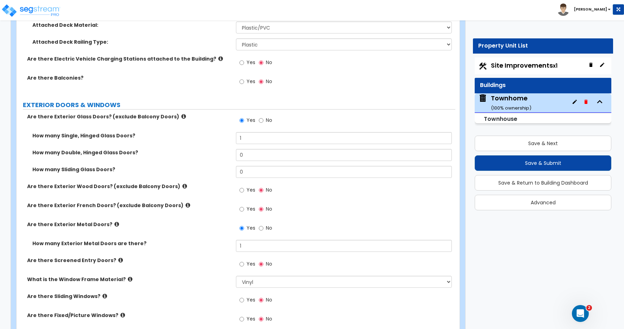
scroll to position [537, 0]
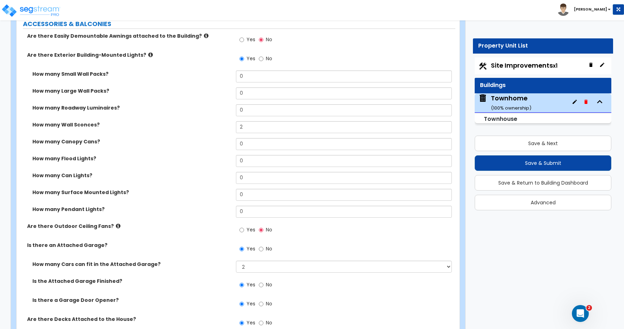
click at [603, 8] on b "[PERSON_NAME]" at bounding box center [590, 9] width 33 height 5
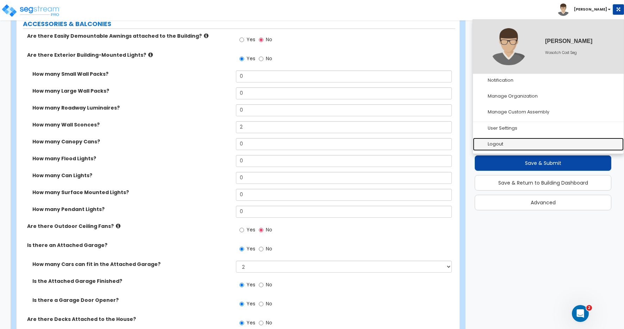
click at [498, 146] on link "Logout" at bounding box center [548, 144] width 151 height 13
